Goal: Transaction & Acquisition: Purchase product/service

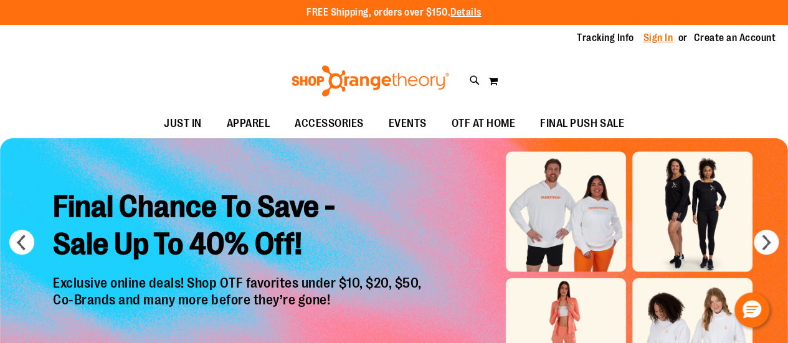
type input "**********"
click at [656, 41] on link "Sign In" at bounding box center [659, 38] width 30 height 14
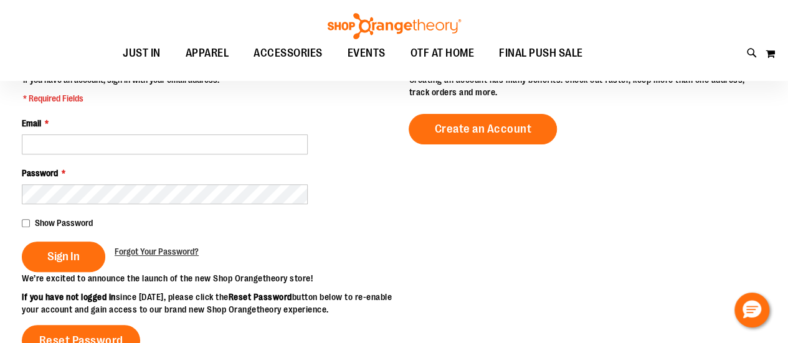
scroll to position [157, 0]
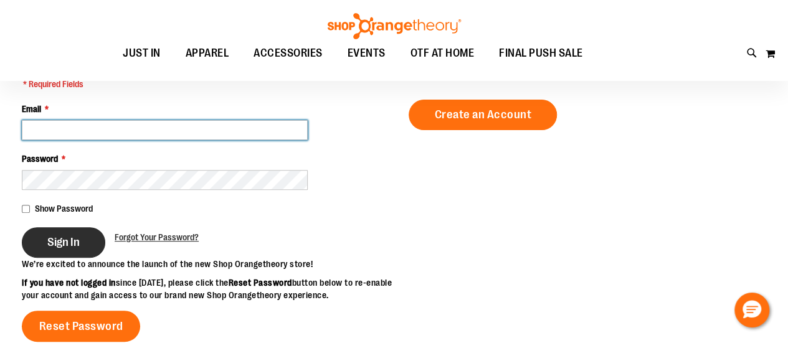
type input "**********"
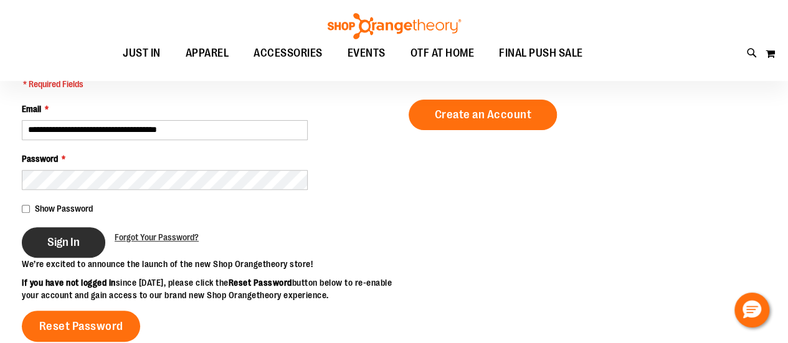
type input "**********"
click at [43, 243] on button "Sign In" at bounding box center [64, 242] width 84 height 31
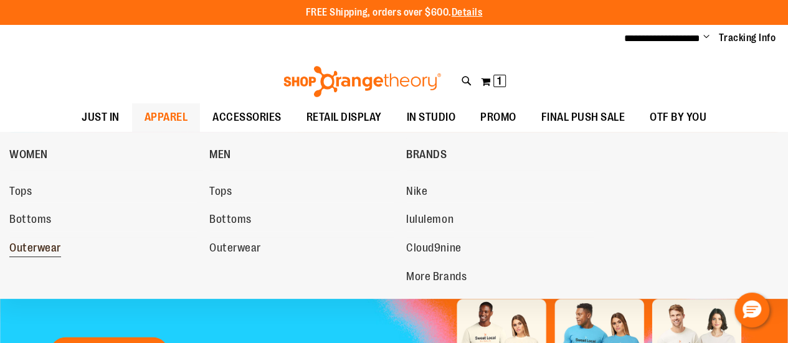
type input "**********"
click at [44, 249] on span "Outerwear" at bounding box center [35, 250] width 52 height 16
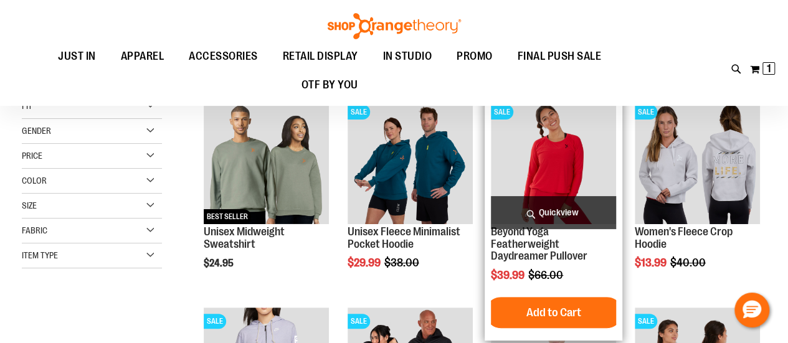
scroll to position [16, 0]
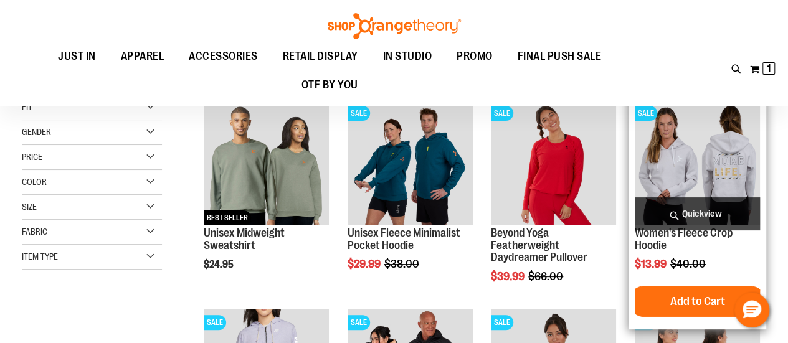
type input "**********"
click at [687, 170] on img "product" at bounding box center [697, 162] width 125 height 125
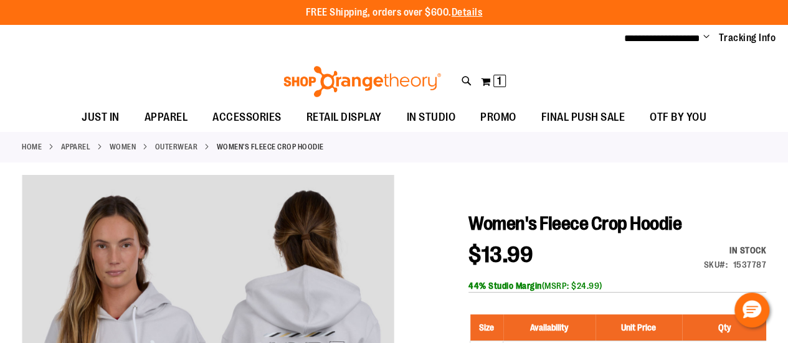
type input "**********"
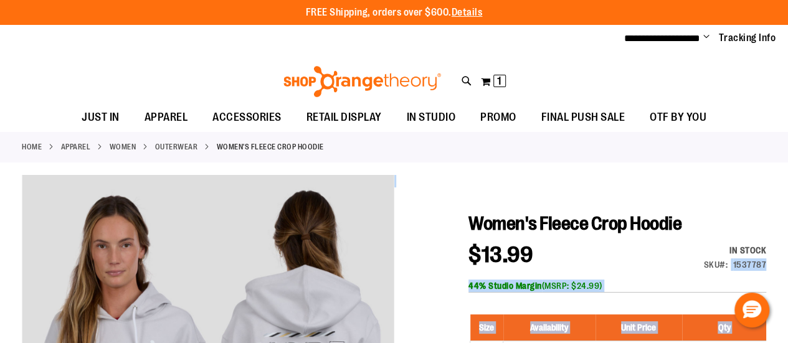
drag, startPoint x: 770, startPoint y: 262, endPoint x: 725, endPoint y: 261, distance: 44.9
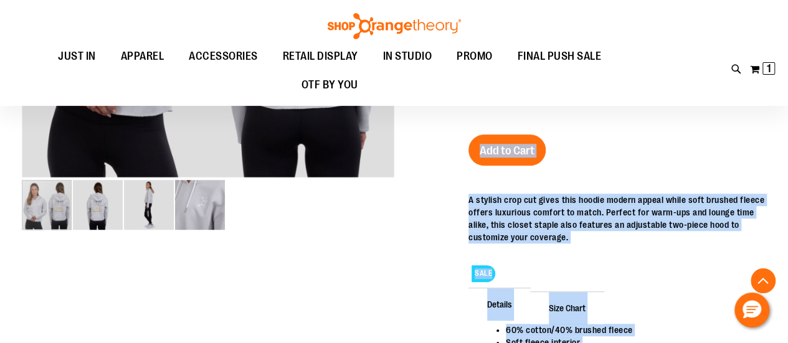
scroll to position [269, 0]
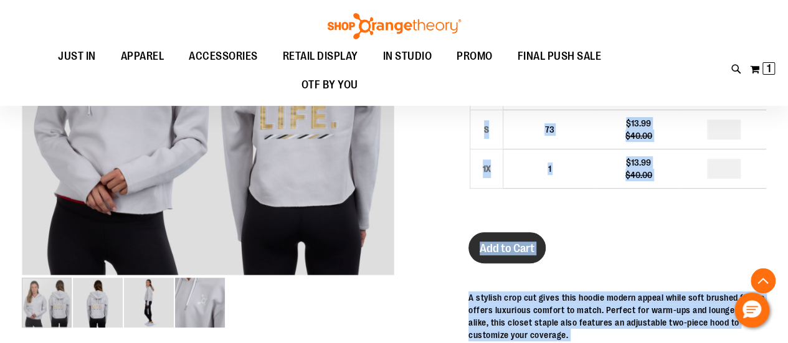
click at [497, 244] on span "Add to Cart" at bounding box center [507, 249] width 55 height 14
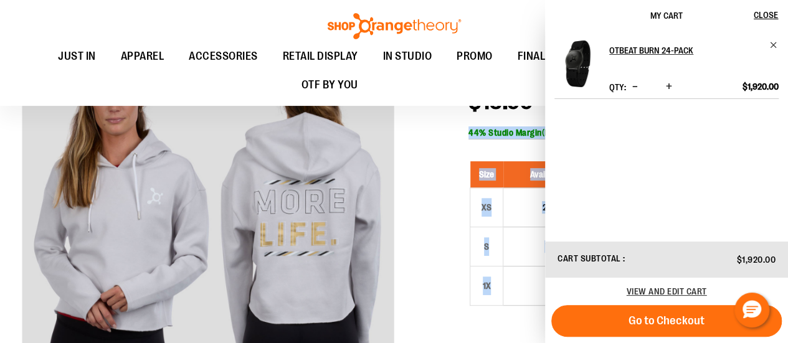
scroll to position [0, 0]
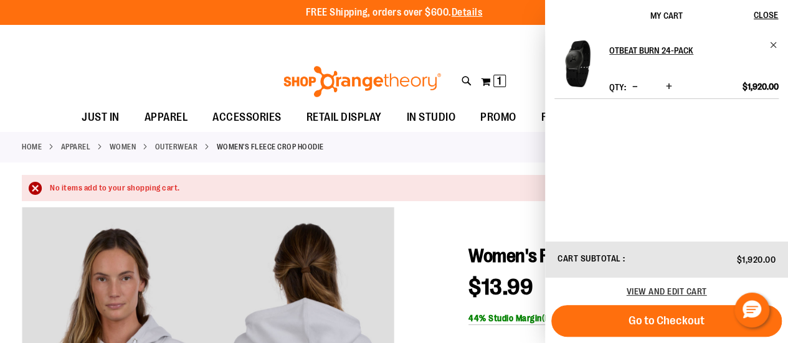
click at [427, 153] on div "Home APPAREL WOMEN Outerwear Women's Fleece Crop Hoodie" at bounding box center [394, 147] width 788 height 31
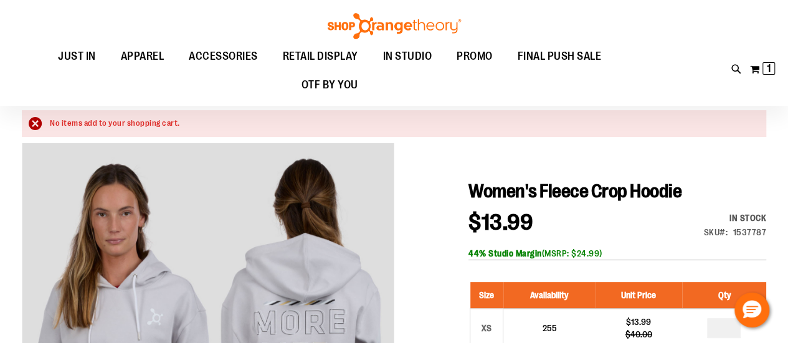
scroll to position [64, 0]
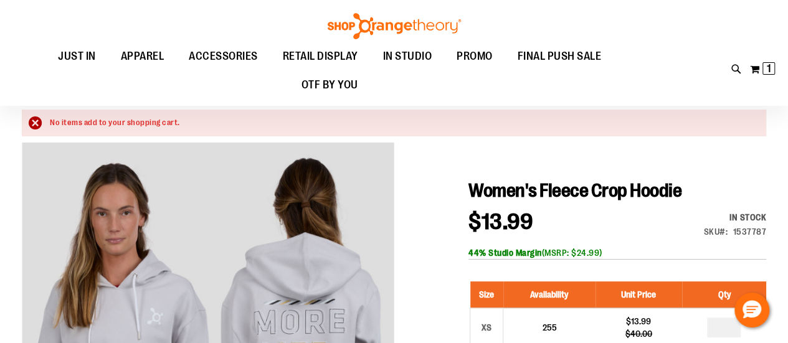
drag, startPoint x: 727, startPoint y: 205, endPoint x: 728, endPoint y: 242, distance: 37.4
click at [728, 242] on div "In stock Only %1 left SKU 1537787" at bounding box center [720, 227] width 92 height 33
drag, startPoint x: 625, startPoint y: 267, endPoint x: 729, endPoint y: 208, distance: 120.1
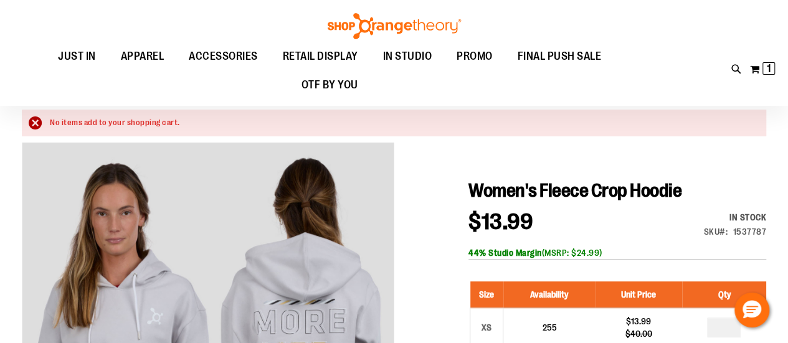
click at [670, 236] on div "$13.99 Regular Price $40.00 In stock Only %1 left SKU 1537787 44% Studio Margin…" at bounding box center [618, 235] width 298 height 49
drag, startPoint x: 602, startPoint y: 259, endPoint x: 731, endPoint y: 204, distance: 140.2
drag, startPoint x: 728, startPoint y: 205, endPoint x: 681, endPoint y: 241, distance: 58.7
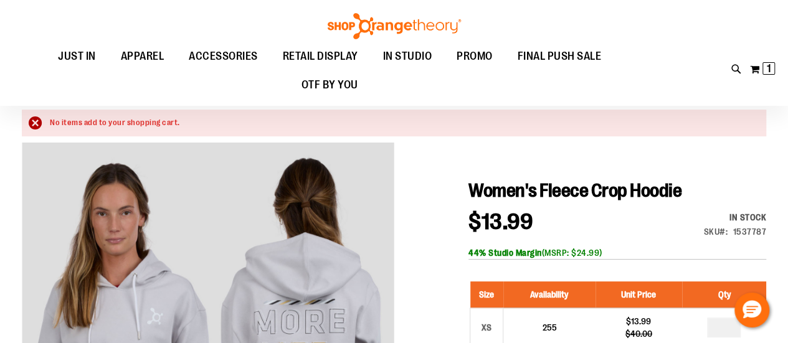
scroll to position [76, 0]
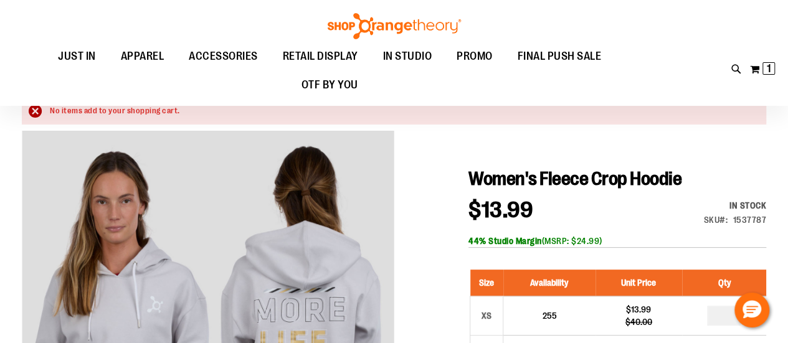
click at [641, 241] on div "44% Studio Margin (MSRP: $24.99)" at bounding box center [618, 241] width 298 height 12
drag, startPoint x: 621, startPoint y: 244, endPoint x: 542, endPoint y: 243, distance: 79.2
click at [542, 243] on div "44% Studio Margin (MSRP: $24.99)" at bounding box center [618, 241] width 298 height 12
copy div "(MSRP: $24.99)"
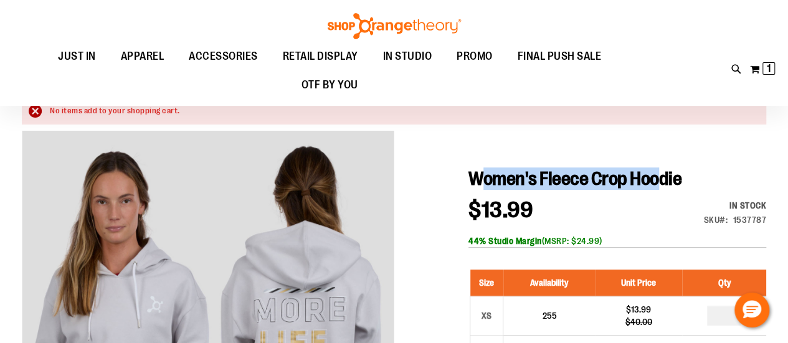
drag, startPoint x: 478, startPoint y: 170, endPoint x: 662, endPoint y: 168, distance: 183.9
click at [662, 168] on span "Women's Fleece Crop Hoodie" at bounding box center [575, 178] width 213 height 21
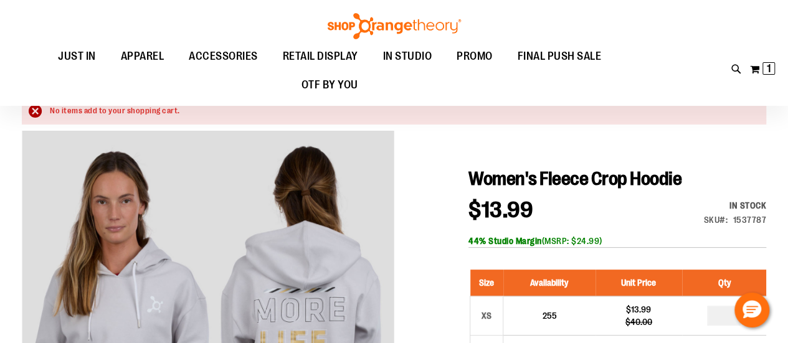
click at [629, 199] on div "$13.99 Regular Price $40.00 In stock Only %1 left SKU 1537787 44% Studio Margin…" at bounding box center [618, 223] width 298 height 49
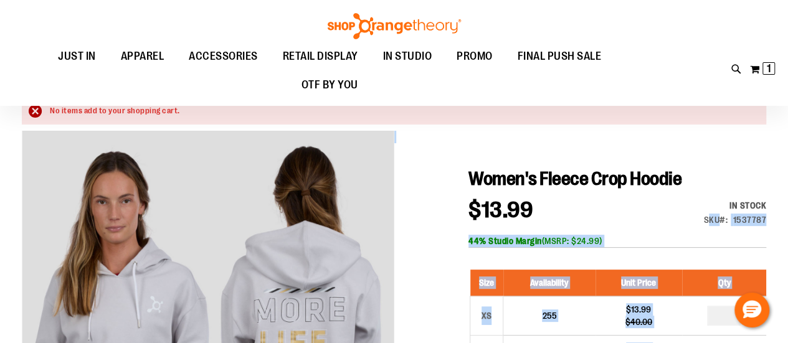
drag, startPoint x: 774, startPoint y: 225, endPoint x: 712, endPoint y: 223, distance: 62.4
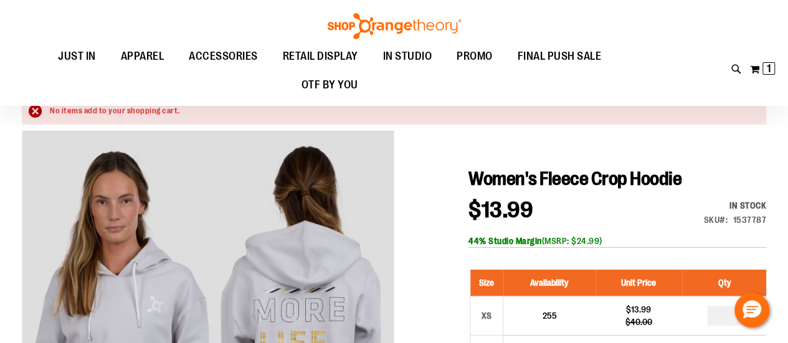
click at [591, 181] on span "Women's Fleece Crop Hoodie" at bounding box center [575, 178] width 213 height 21
drag, startPoint x: 467, startPoint y: 176, endPoint x: 459, endPoint y: 179, distance: 8.5
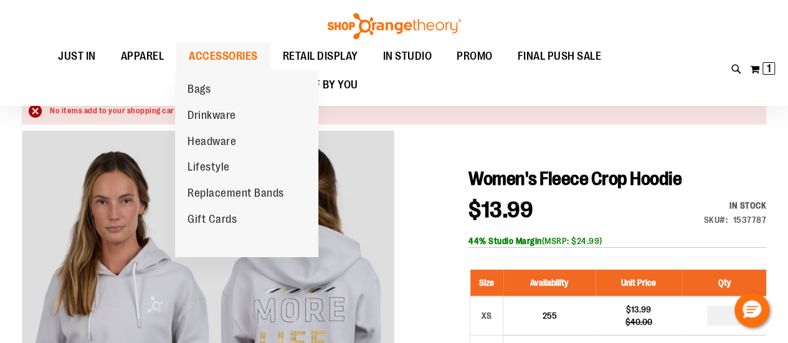
click at [224, 58] on span "ACCESSORIES" at bounding box center [223, 56] width 69 height 28
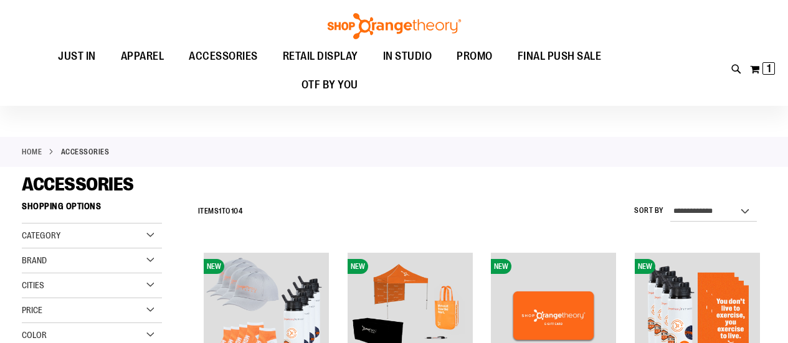
scroll to position [135, 0]
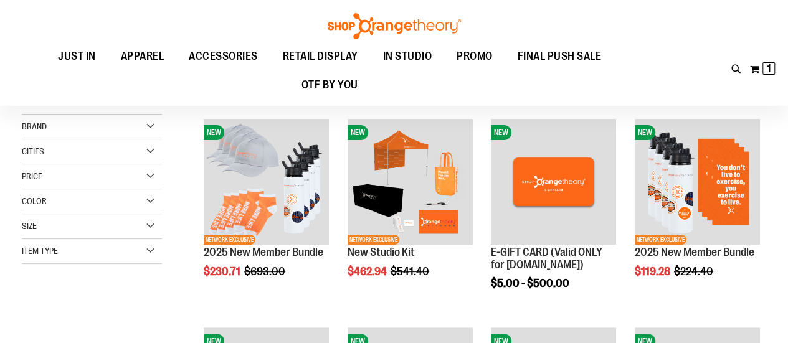
type input "**********"
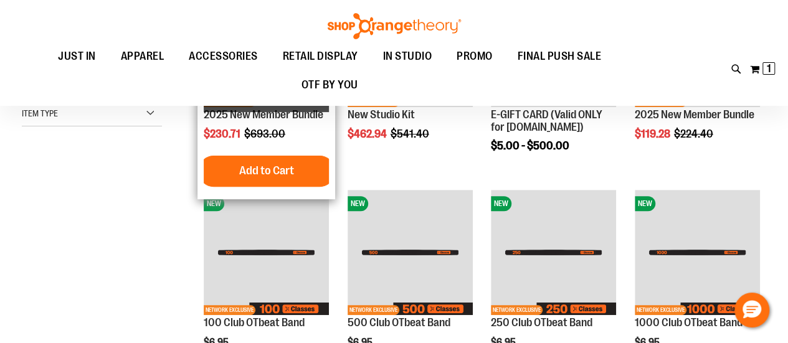
scroll to position [0, 0]
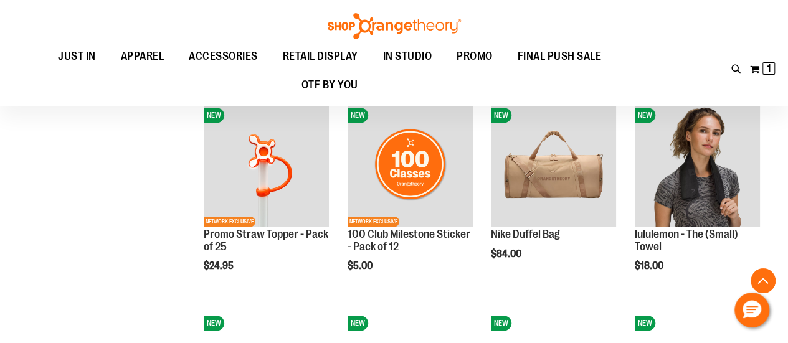
scroll to position [433, 0]
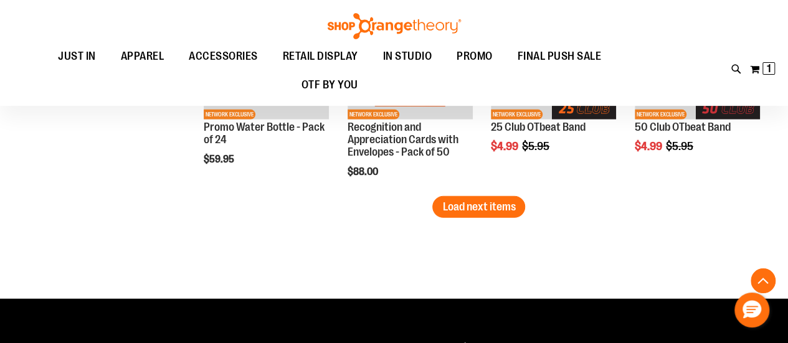
scroll to position [1791, 0]
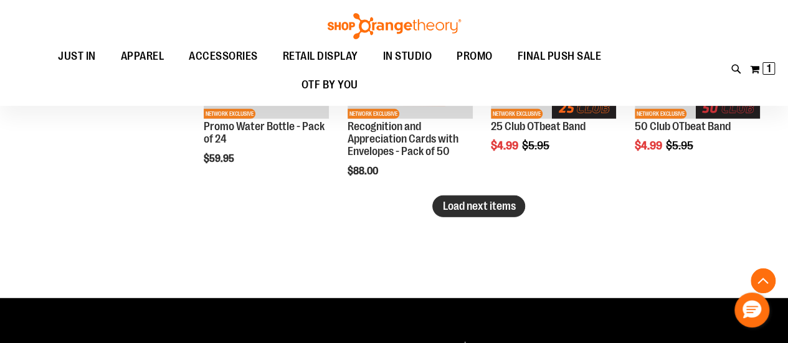
click at [441, 201] on button "Load next items" at bounding box center [479, 207] width 93 height 22
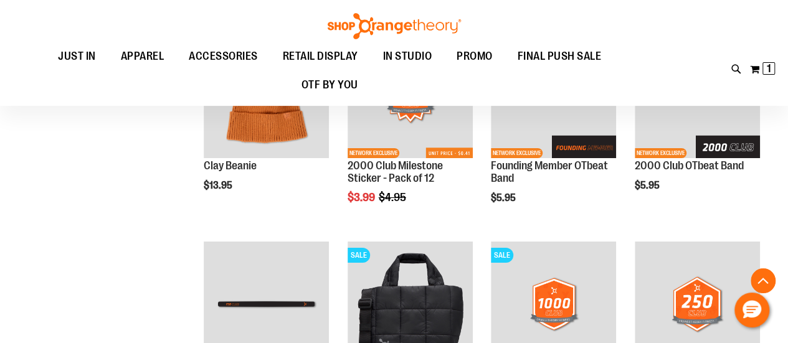
scroll to position [2351, 0]
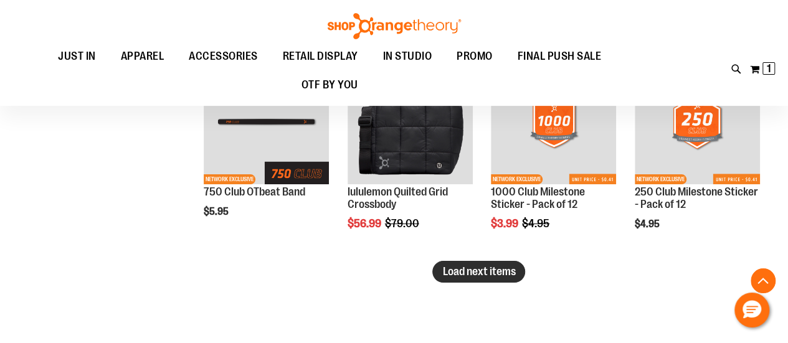
click at [441, 275] on button "Load next items" at bounding box center [479, 272] width 93 height 22
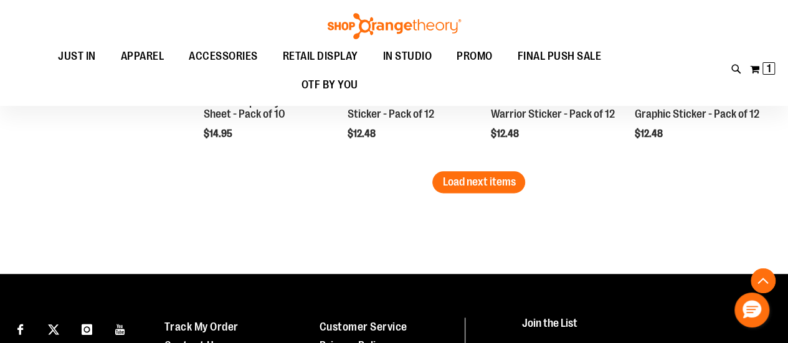
scroll to position [3072, 0]
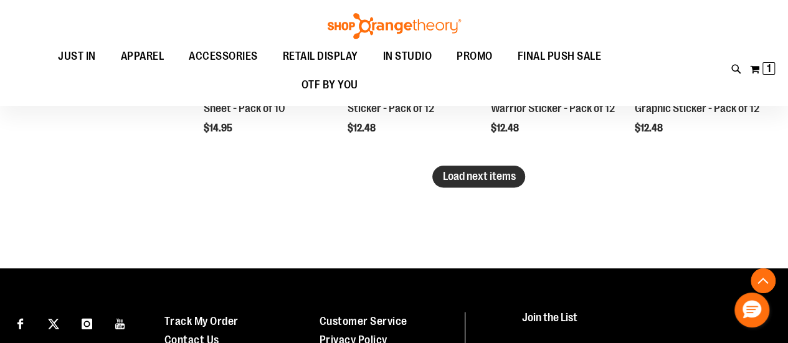
click at [469, 177] on span "Load next items" at bounding box center [479, 176] width 73 height 12
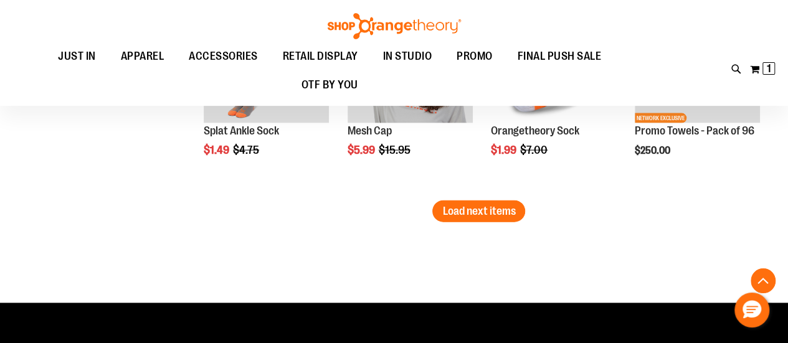
scroll to position [3661, 0]
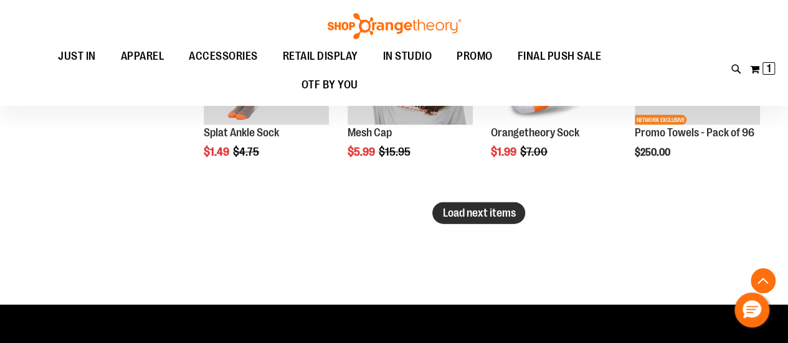
click at [476, 203] on button "Load next items" at bounding box center [479, 214] width 93 height 22
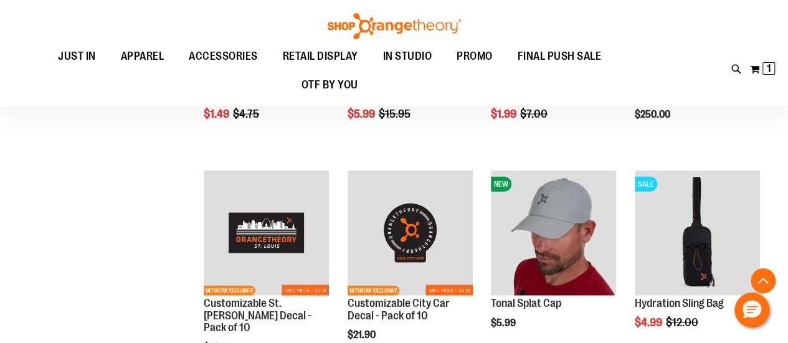
scroll to position [3685, 0]
